Goal: Transaction & Acquisition: Obtain resource

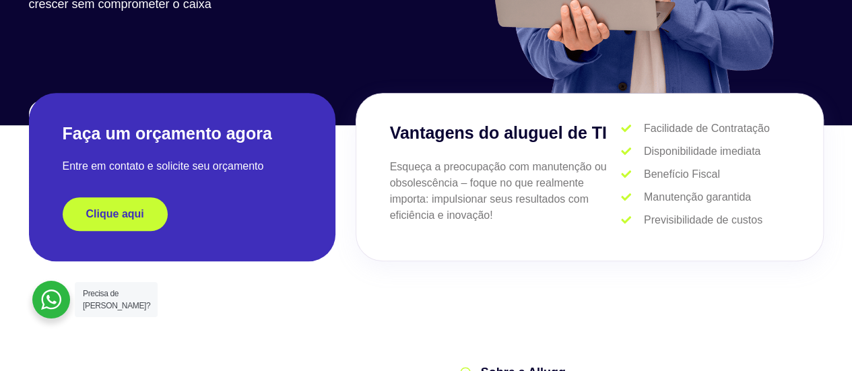
scroll to position [337, 0]
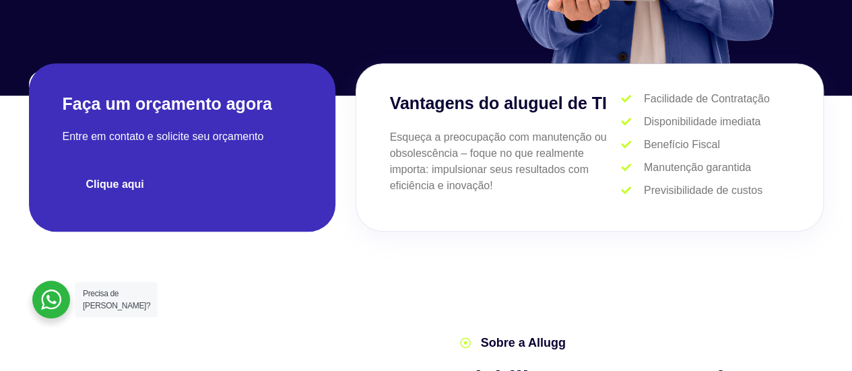
click at [150, 177] on link "Clique aqui" at bounding box center [115, 185] width 105 height 34
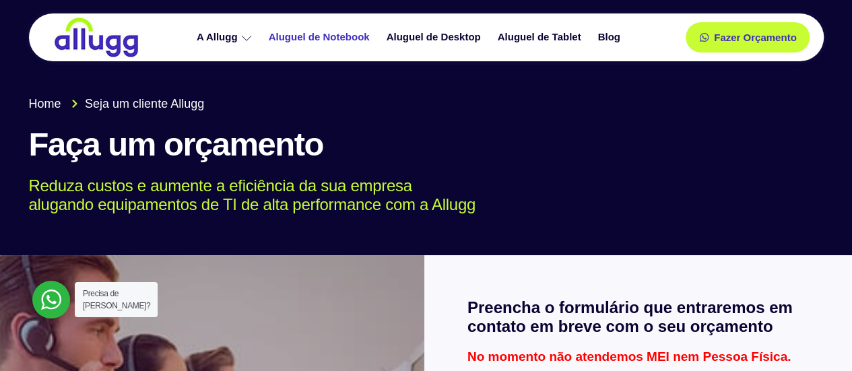
click at [344, 38] on link "Aluguel de Notebook" at bounding box center [321, 38] width 118 height 24
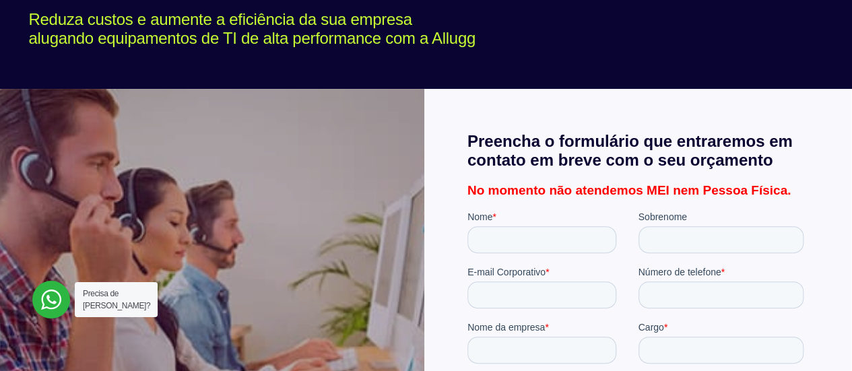
scroll to position [202, 0]
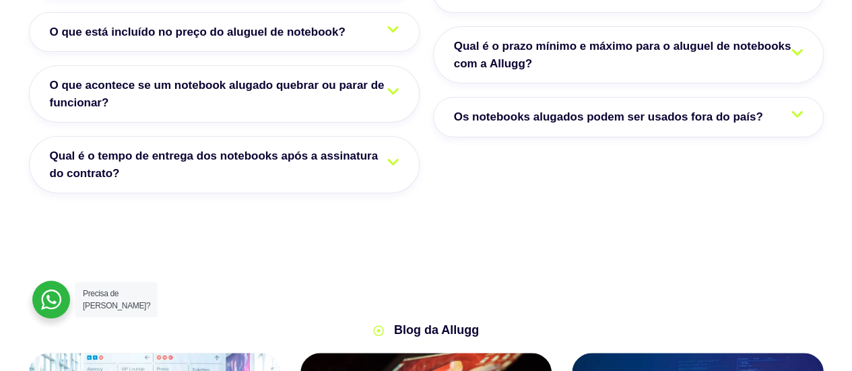
scroll to position [2965, 0]
